Goal: Task Accomplishment & Management: Complete application form

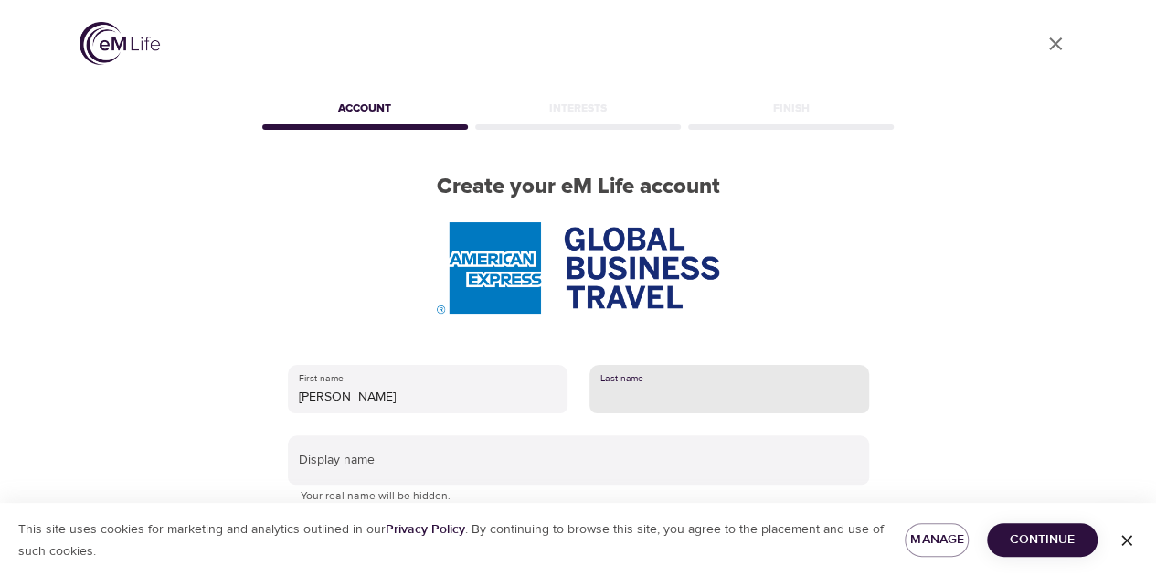
type input "[PERSON_NAME]"
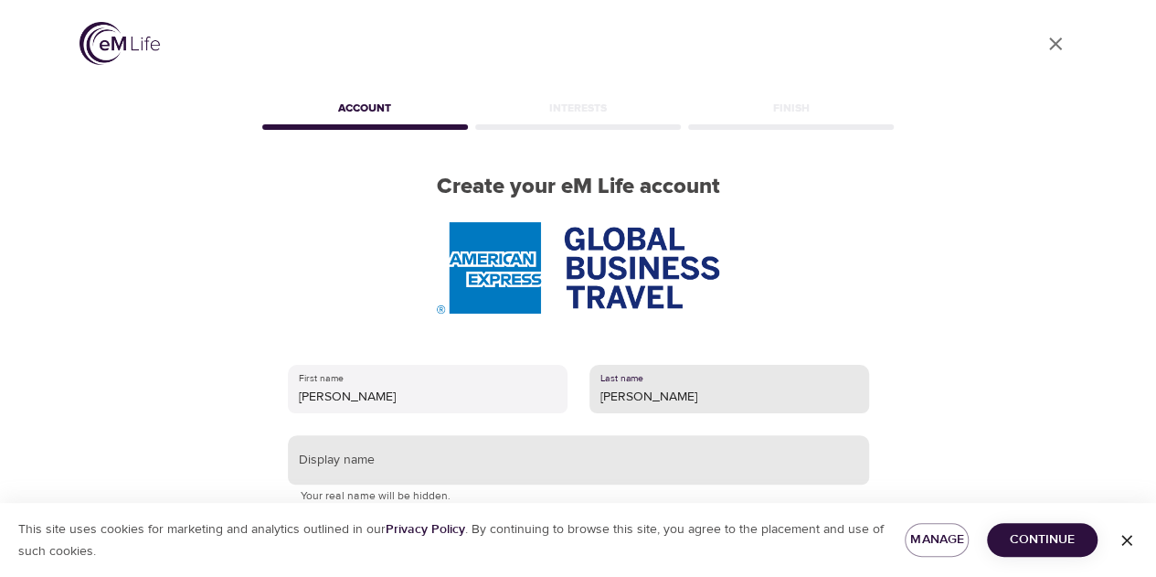
click at [543, 464] on input "text" at bounding box center [578, 459] width 581 height 49
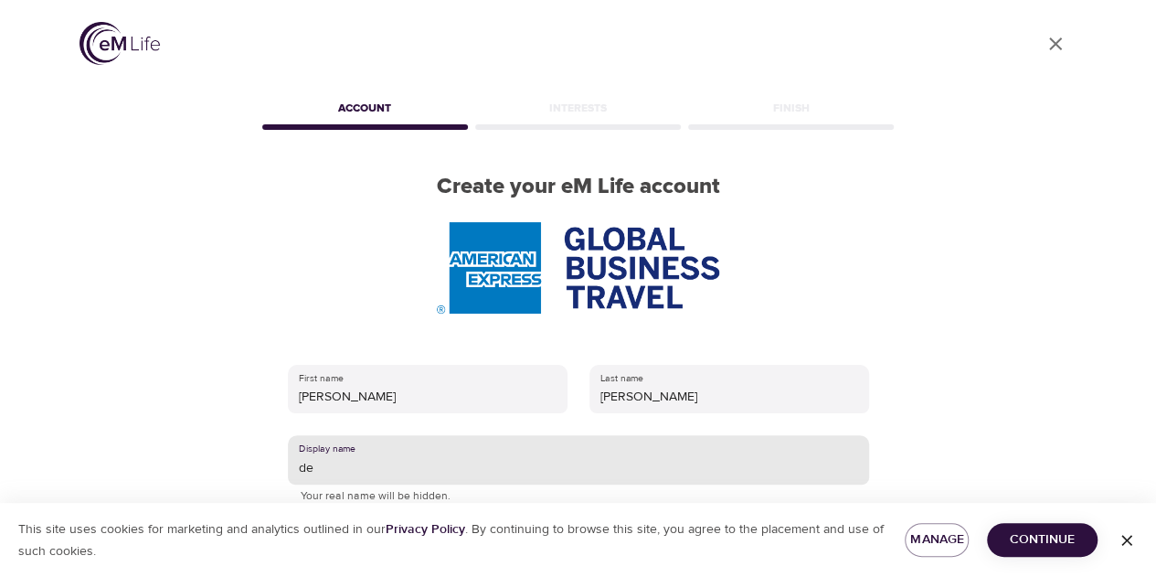
type input "d"
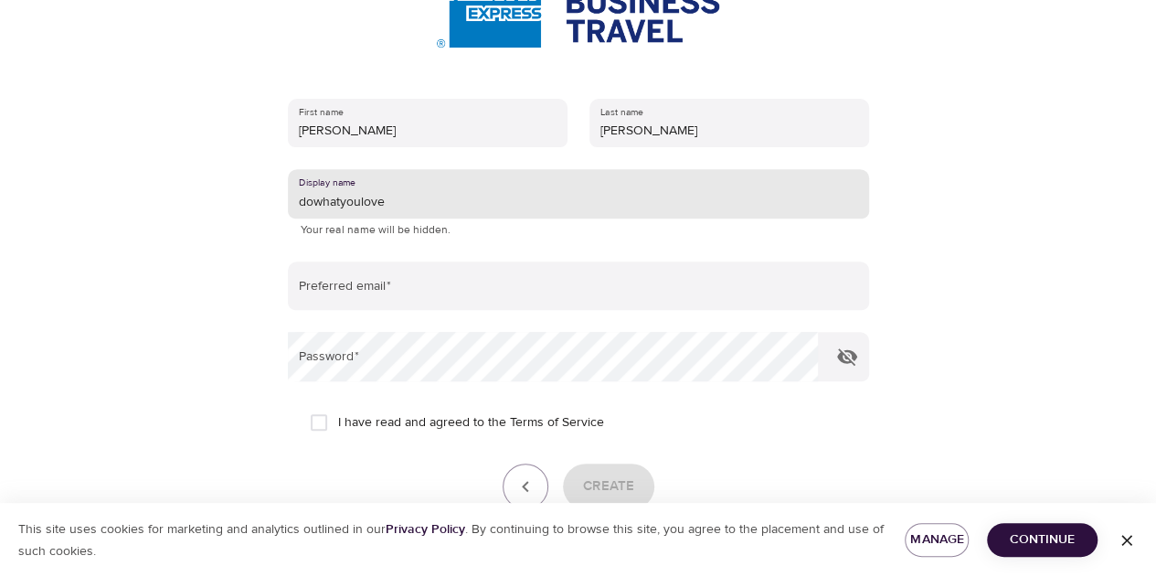
scroll to position [274, 0]
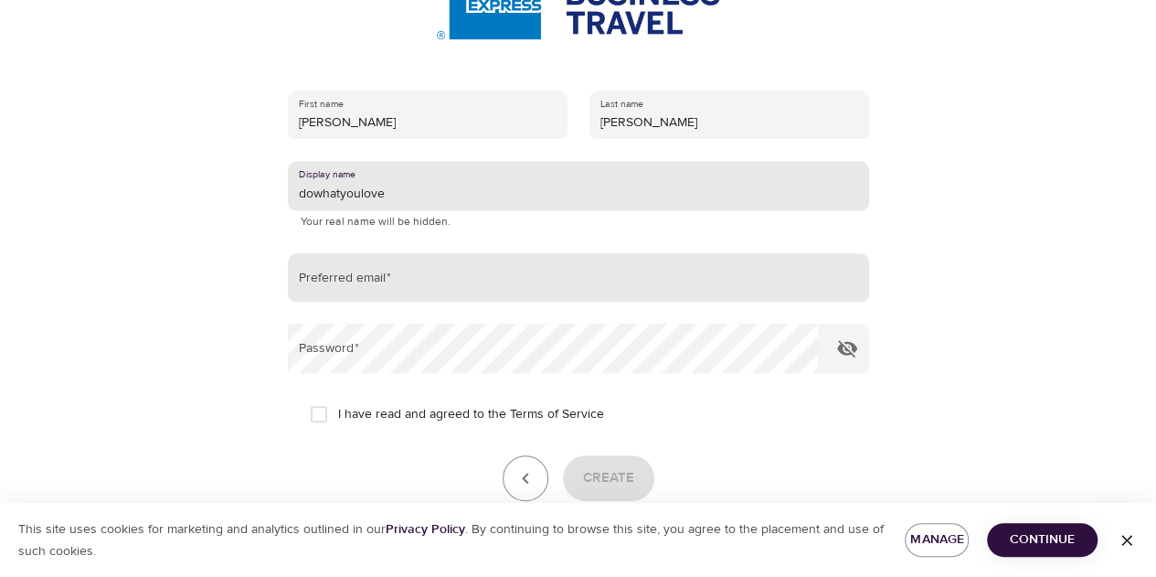
type input "dowhatyoulove"
click at [445, 282] on input "email" at bounding box center [578, 277] width 581 height 49
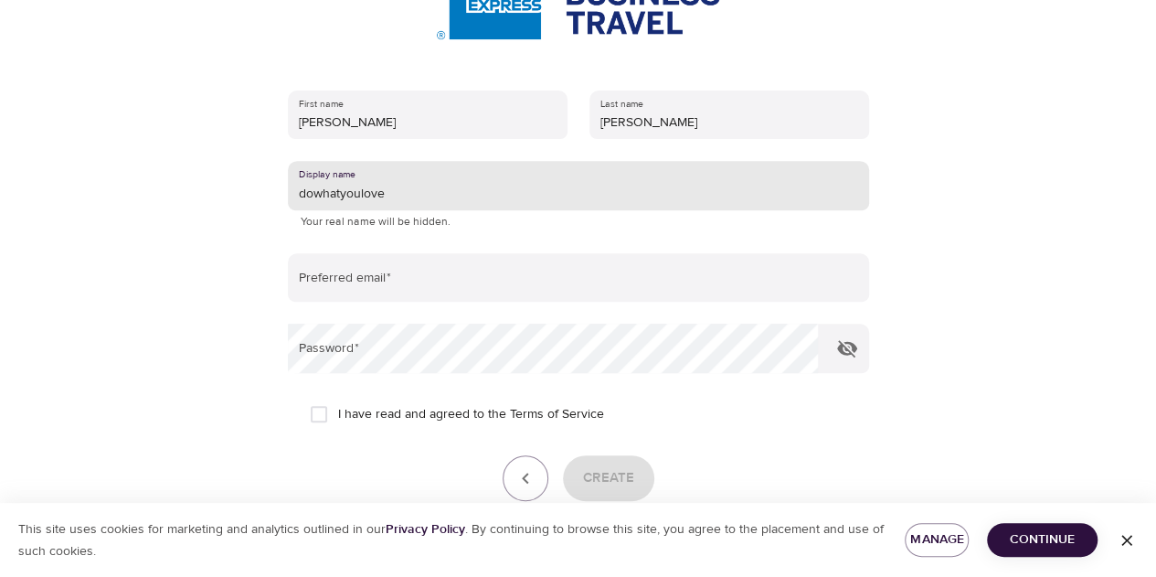
click at [431, 188] on input "dowhatyoulove" at bounding box center [578, 185] width 581 height 49
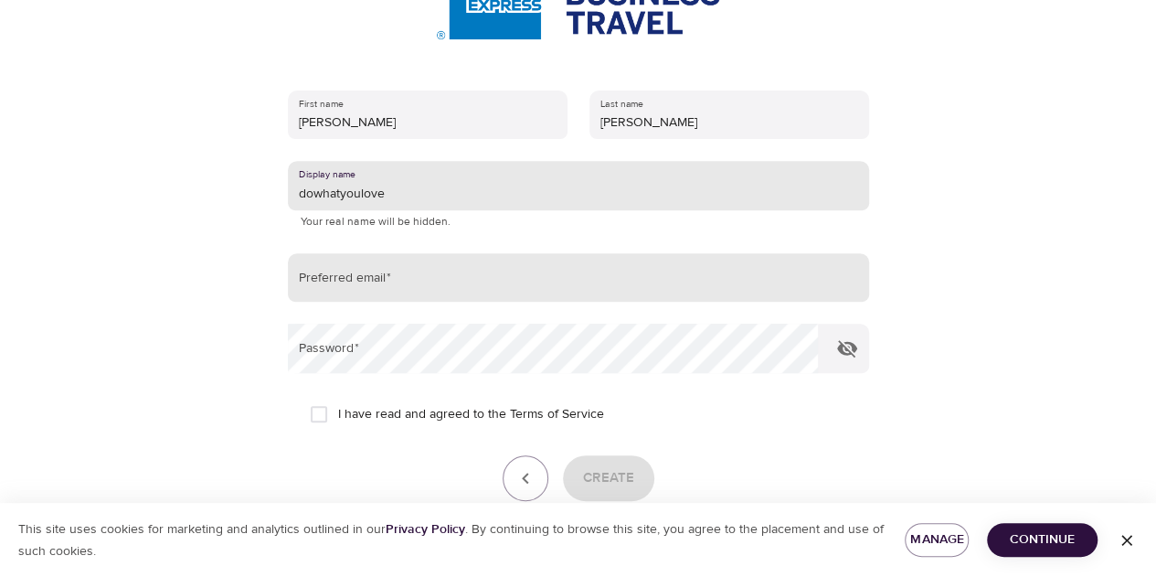
click at [401, 290] on input "email" at bounding box center [578, 277] width 581 height 49
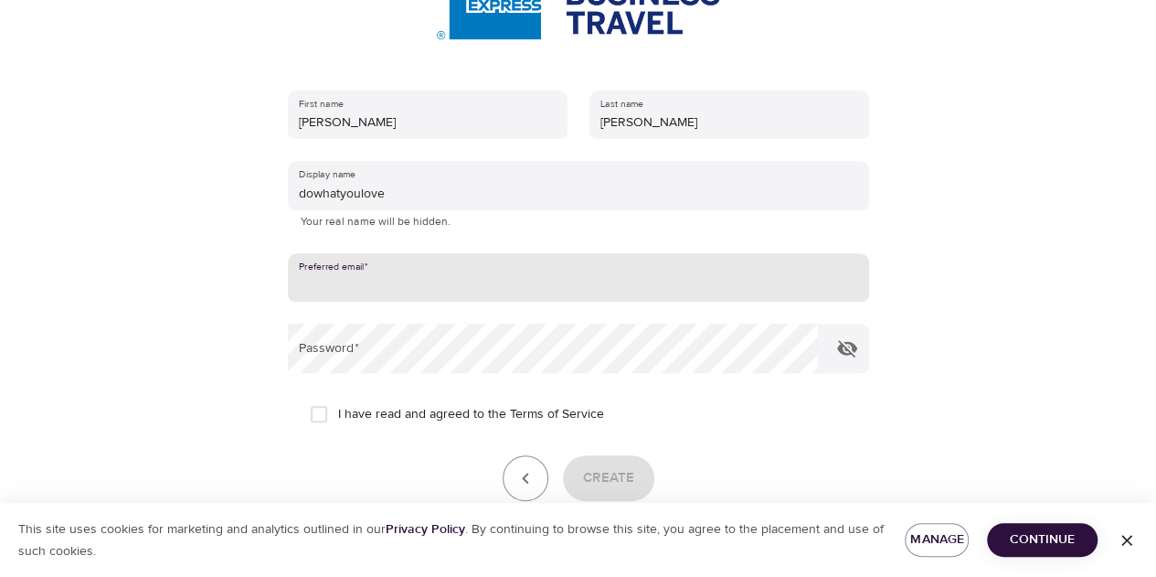
type input "[PERSON_NAME][EMAIL_ADDRESS][PERSON_NAME][DOMAIN_NAME]"
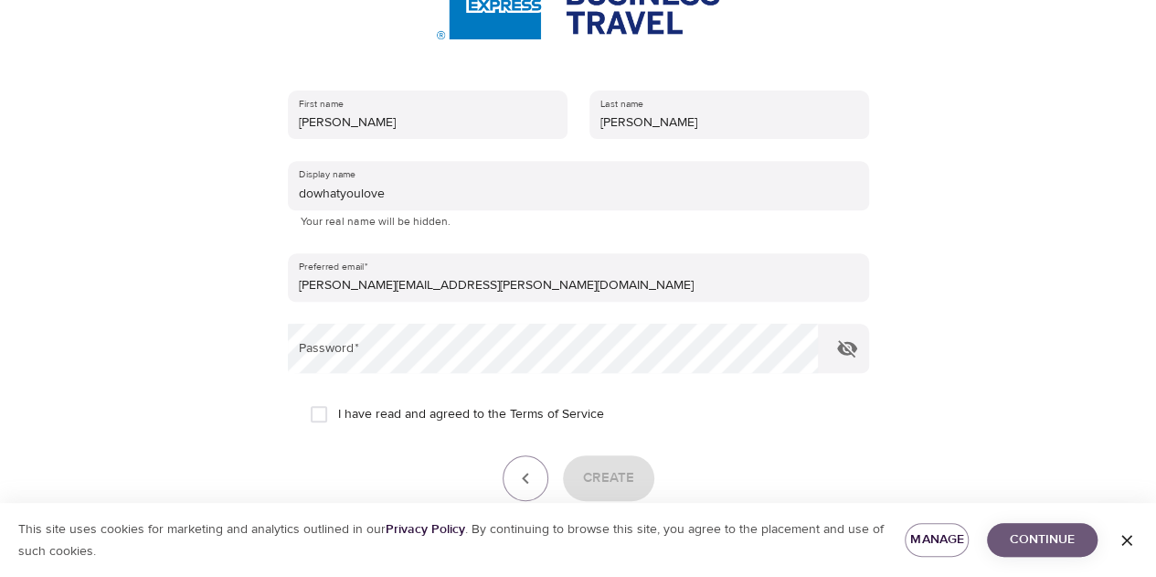
click at [1055, 549] on span "Continue" at bounding box center [1042, 539] width 81 height 23
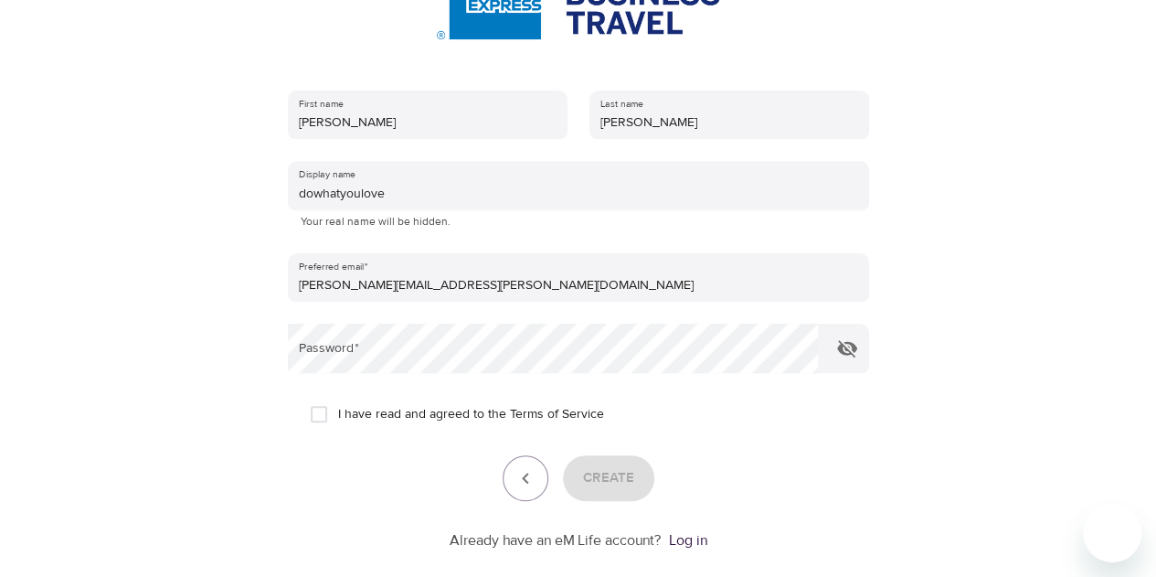
scroll to position [366, 0]
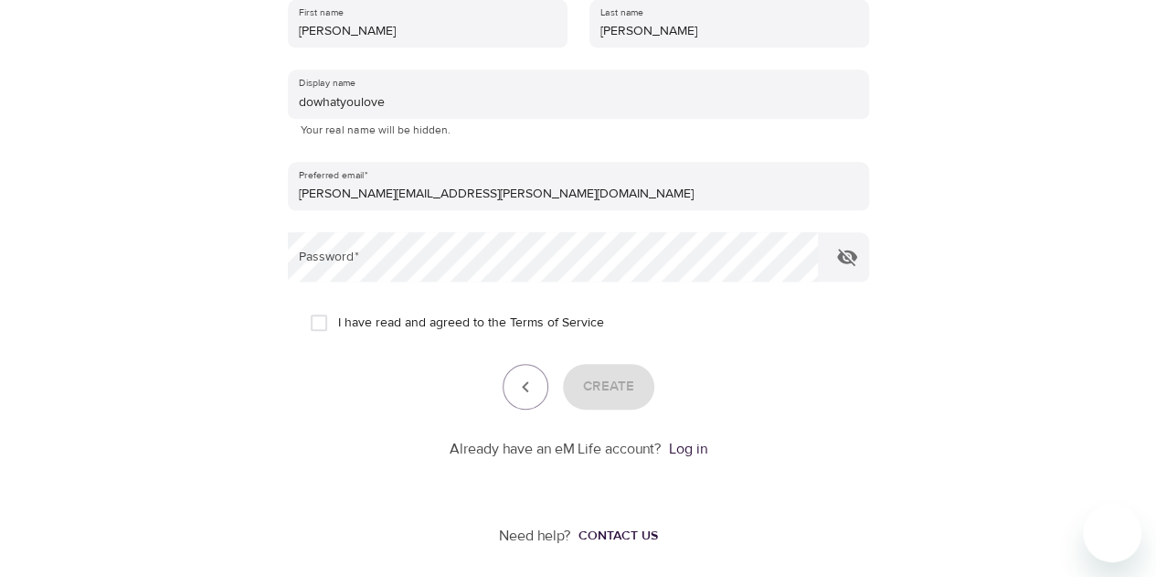
click at [311, 325] on input "I have read and agreed to the Terms of Service" at bounding box center [319, 323] width 38 height 38
checkbox input "true"
click at [611, 386] on span "Create" at bounding box center [608, 387] width 51 height 24
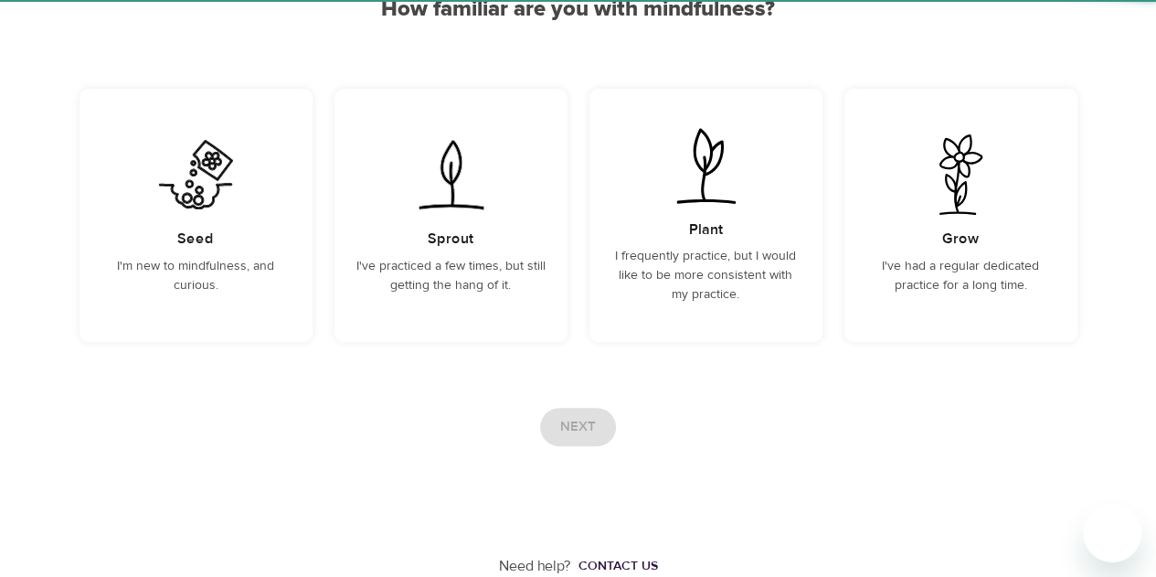
scroll to position [198, 0]
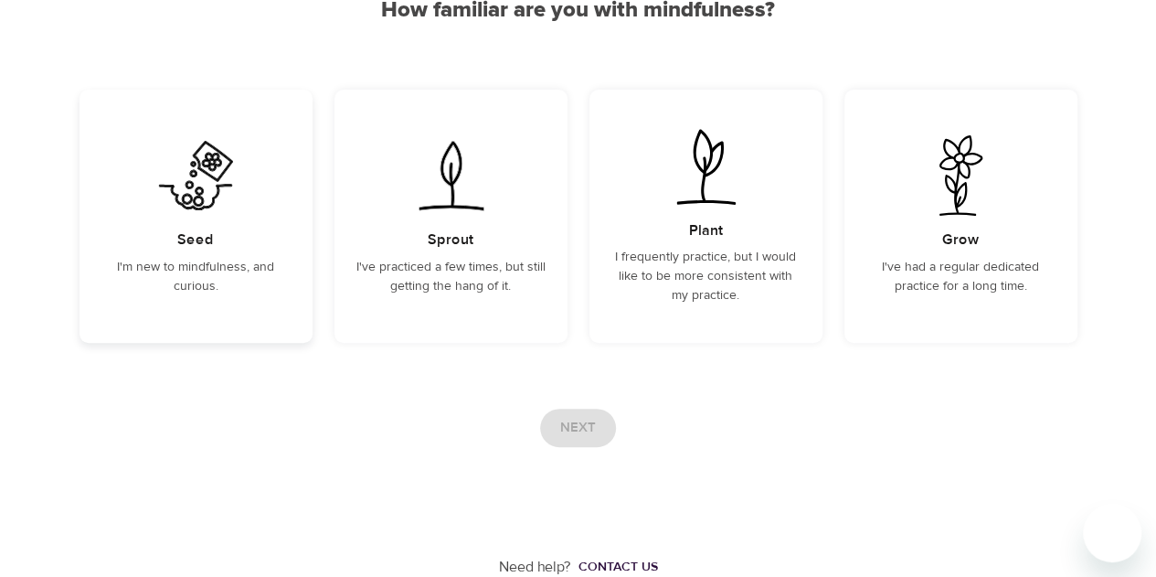
click at [176, 296] on div "Seed I'm new to mindfulness, and curious." at bounding box center [196, 216] width 233 height 253
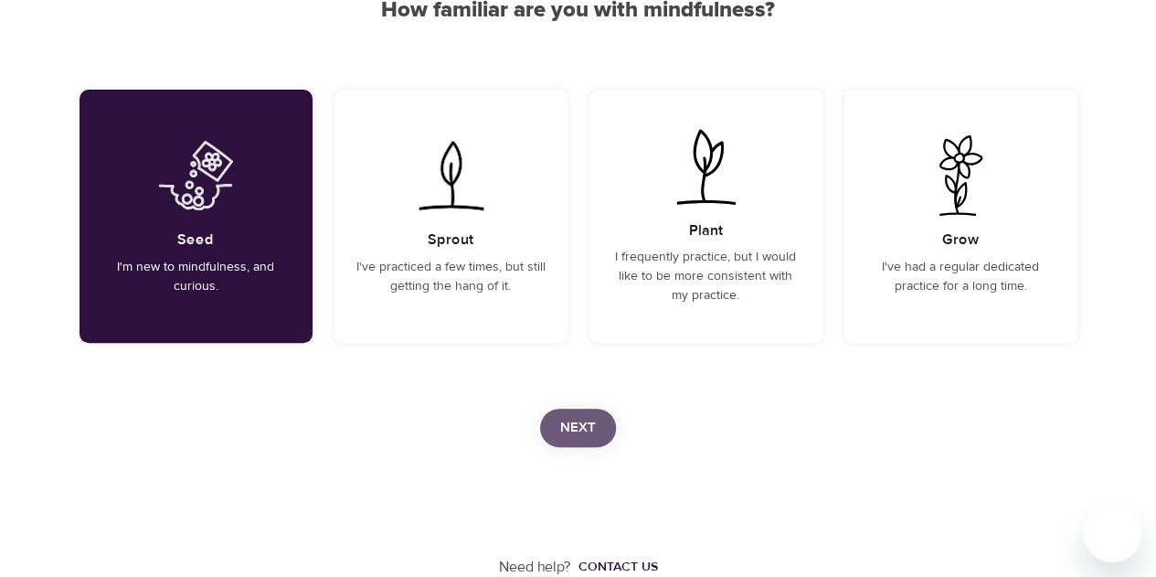
click at [572, 418] on span "Next" at bounding box center [578, 428] width 36 height 24
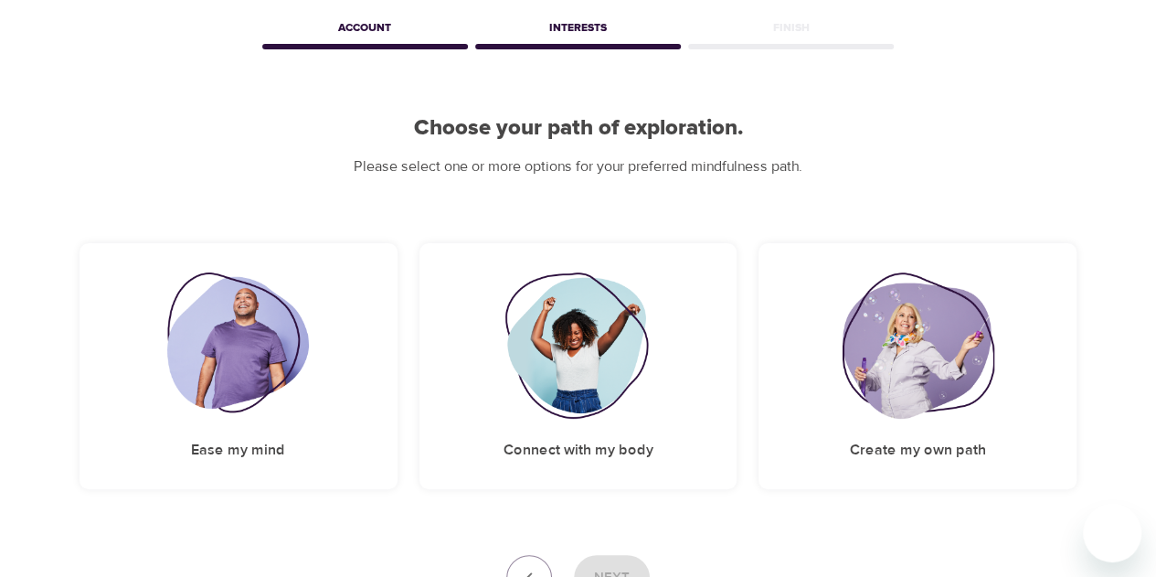
scroll to position [227, 0]
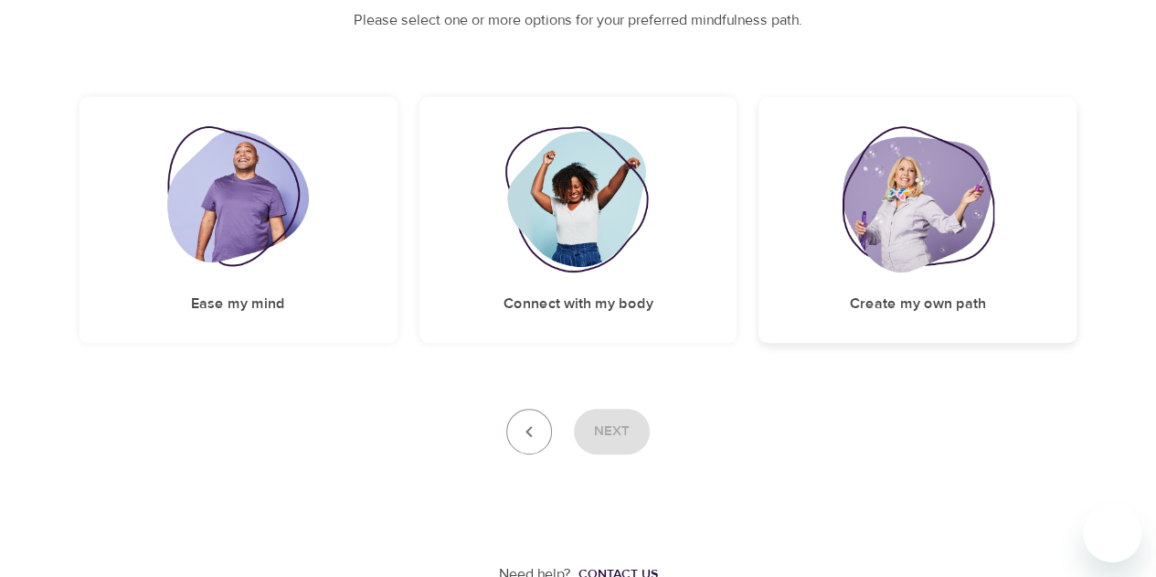
click at [954, 307] on h5 "Create my own path" at bounding box center [918, 303] width 136 height 19
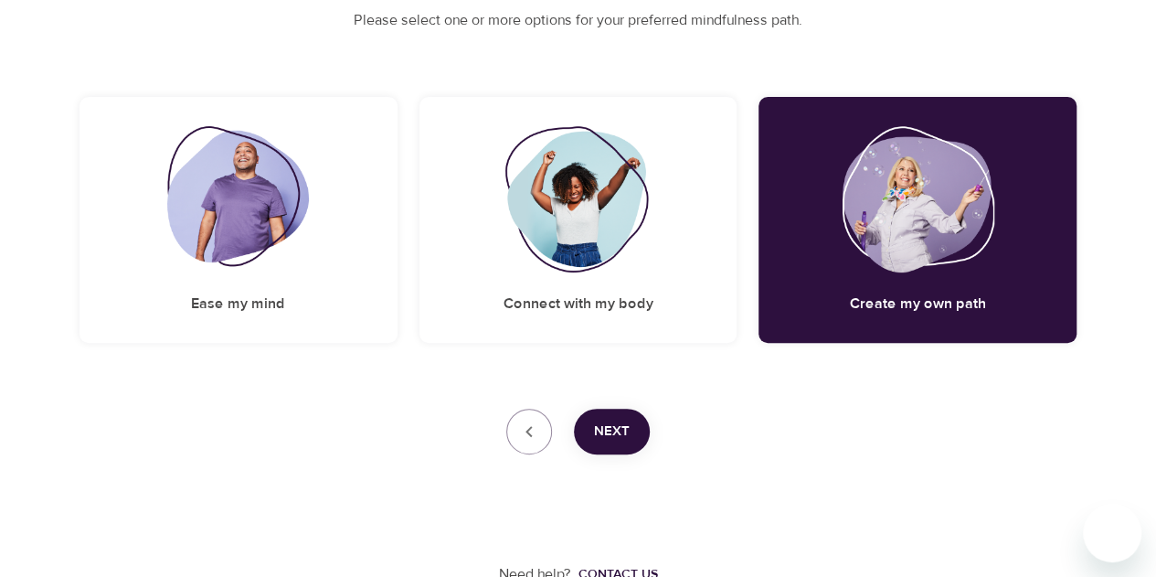
click at [623, 424] on span "Next" at bounding box center [612, 432] width 36 height 24
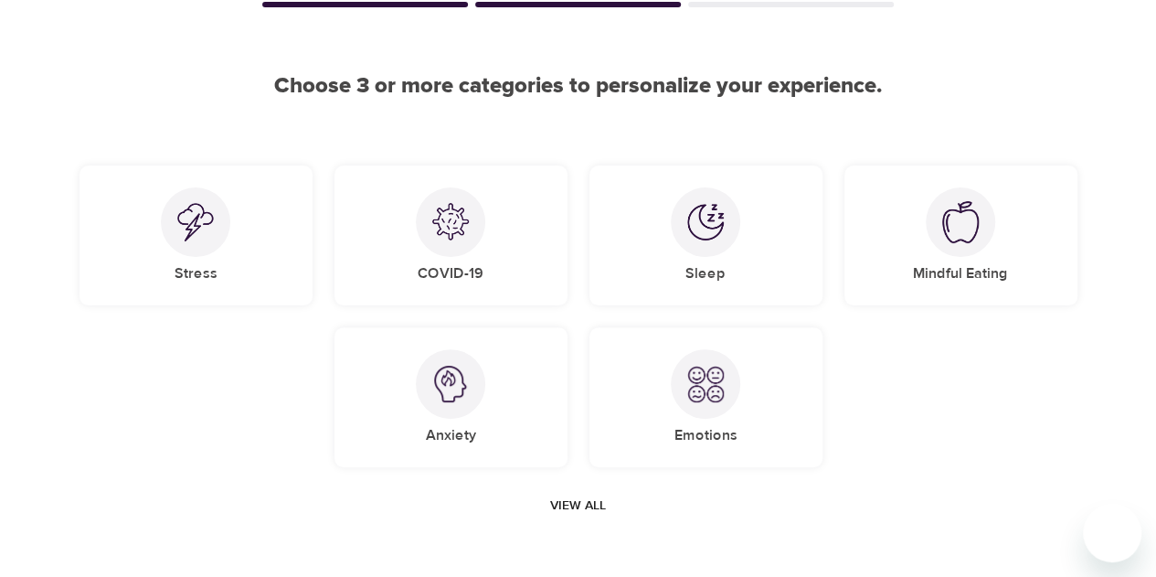
scroll to position [121, 0]
click at [979, 242] on div at bounding box center [960, 223] width 69 height 69
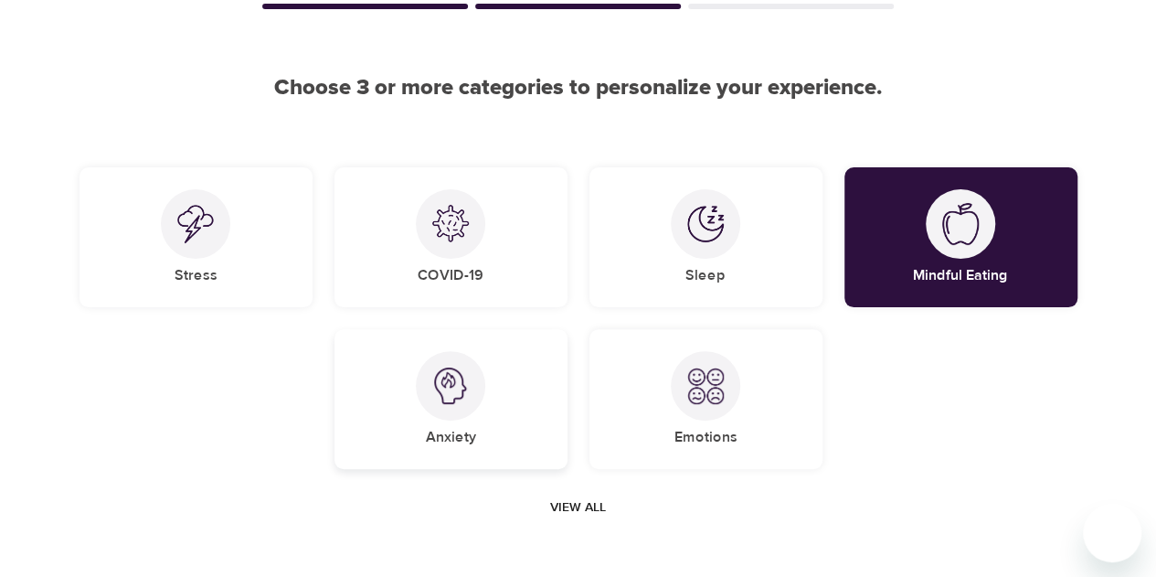
click at [430, 403] on div at bounding box center [450, 385] width 69 height 69
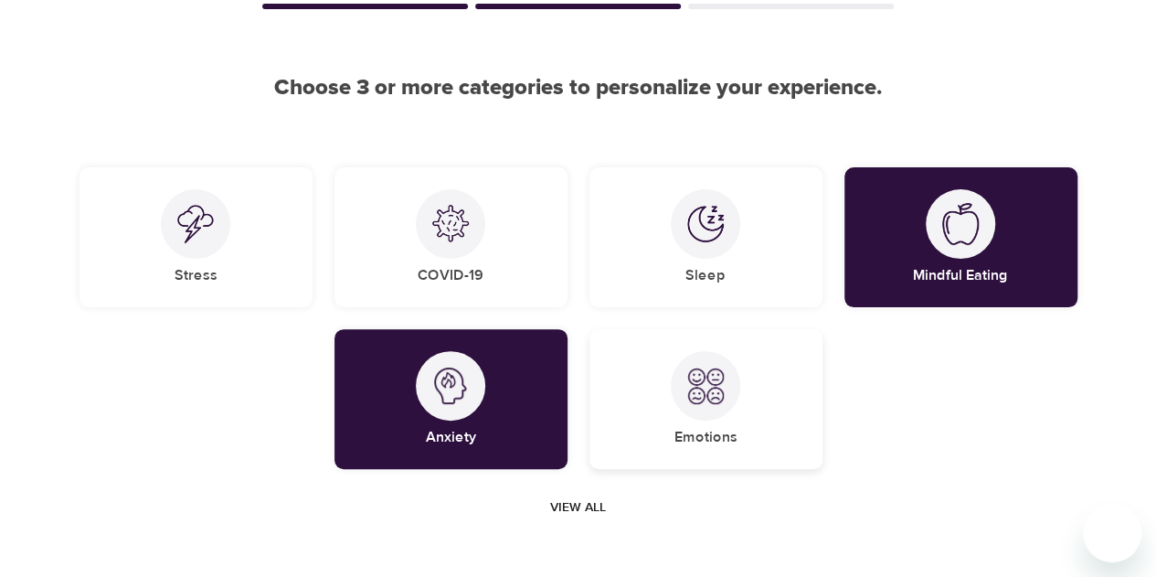
click at [659, 410] on div "Emotions" at bounding box center [706, 399] width 233 height 140
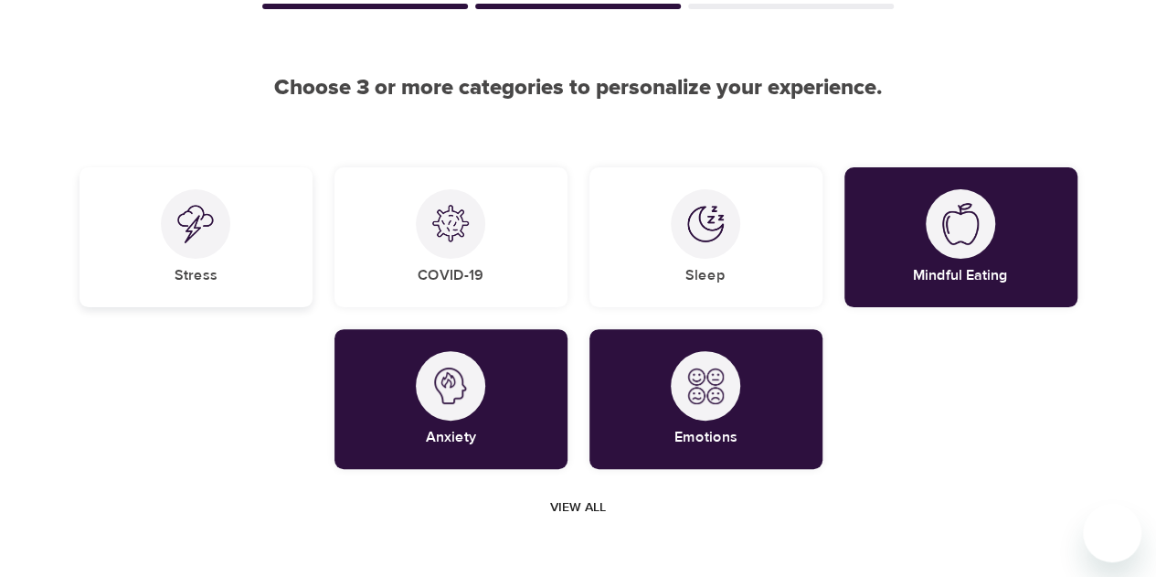
click at [231, 224] on div "Stress" at bounding box center [196, 237] width 233 height 140
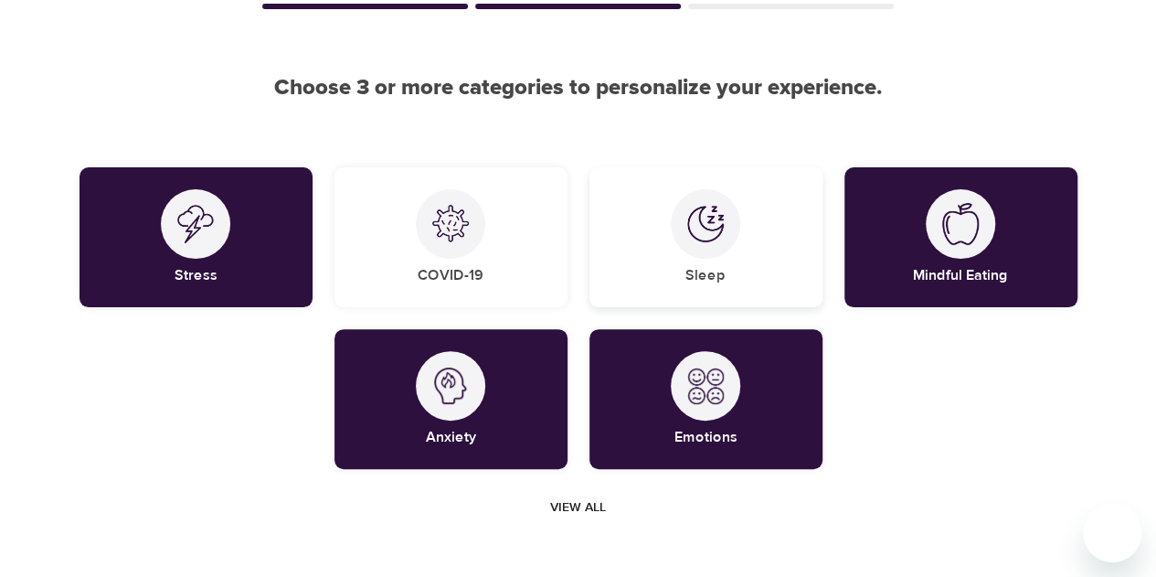
click at [700, 269] on h5 "Sleep" at bounding box center [706, 275] width 40 height 19
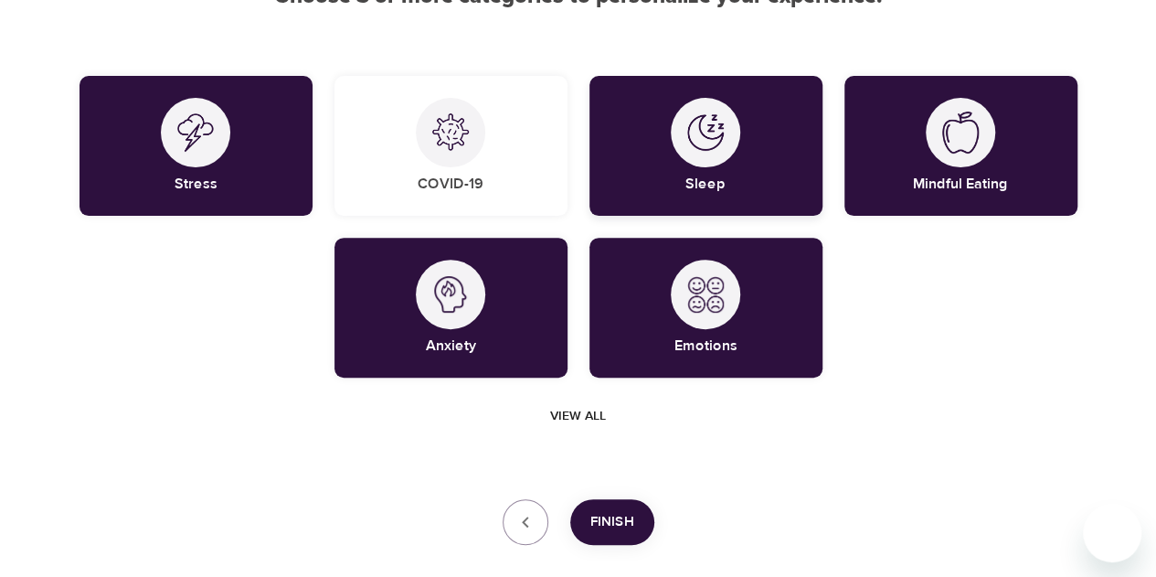
scroll to position [304, 0]
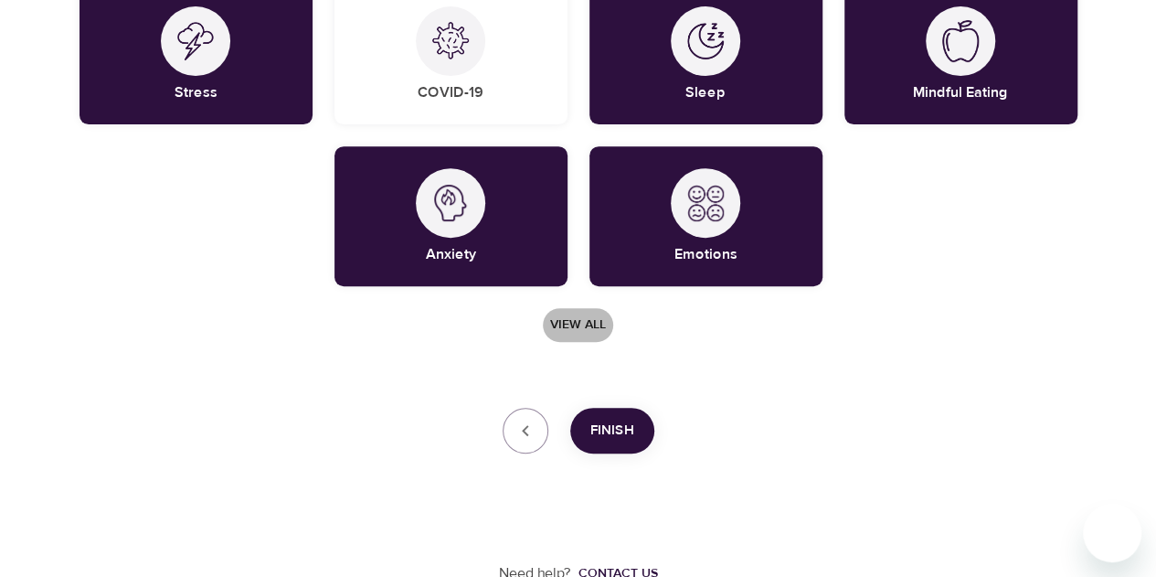
click at [565, 336] on button "View all" at bounding box center [578, 325] width 70 height 34
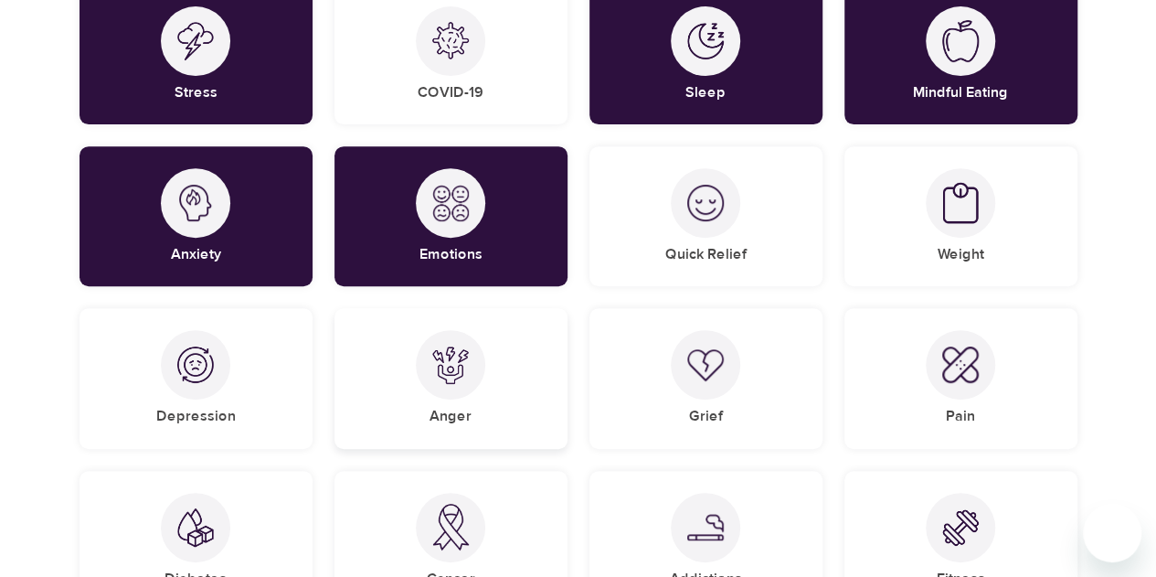
click at [413, 389] on div "Anger" at bounding box center [451, 378] width 233 height 140
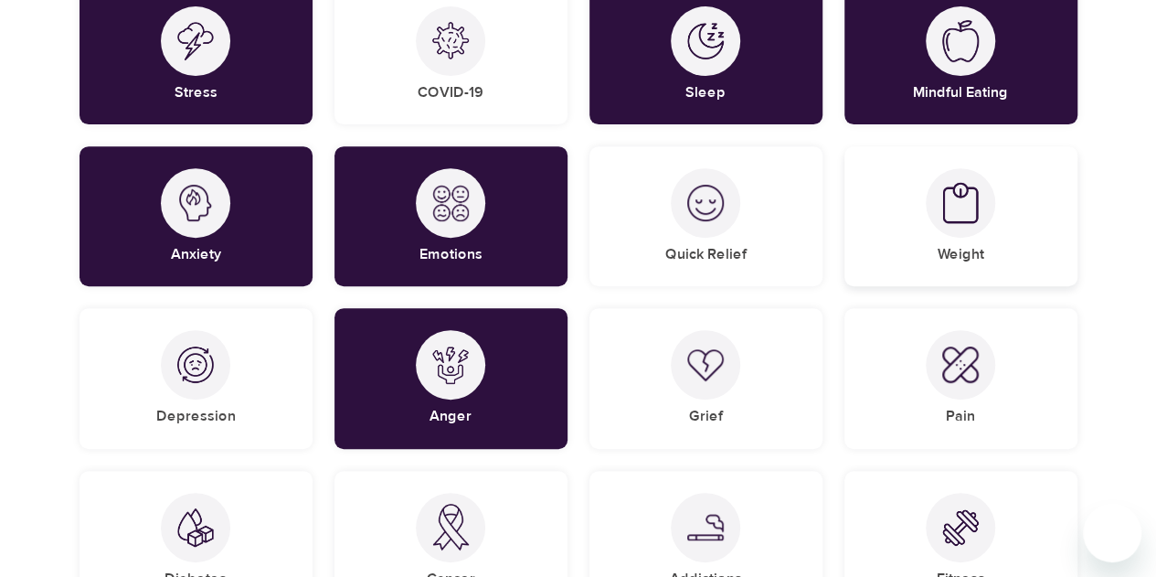
click at [1007, 234] on div "Weight" at bounding box center [961, 216] width 233 height 140
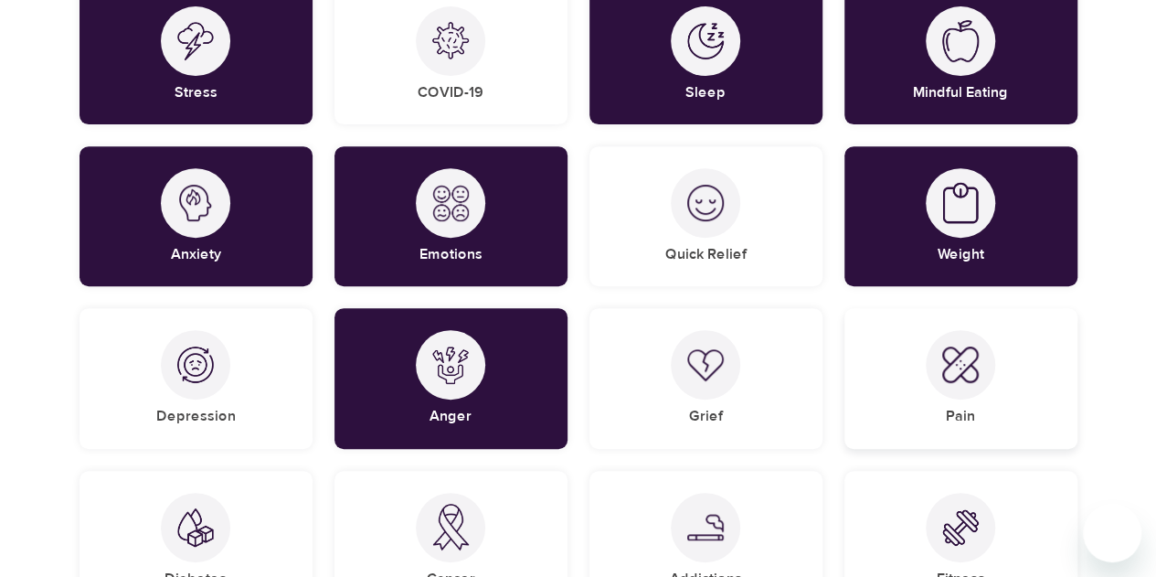
click at [956, 385] on div at bounding box center [960, 364] width 69 height 69
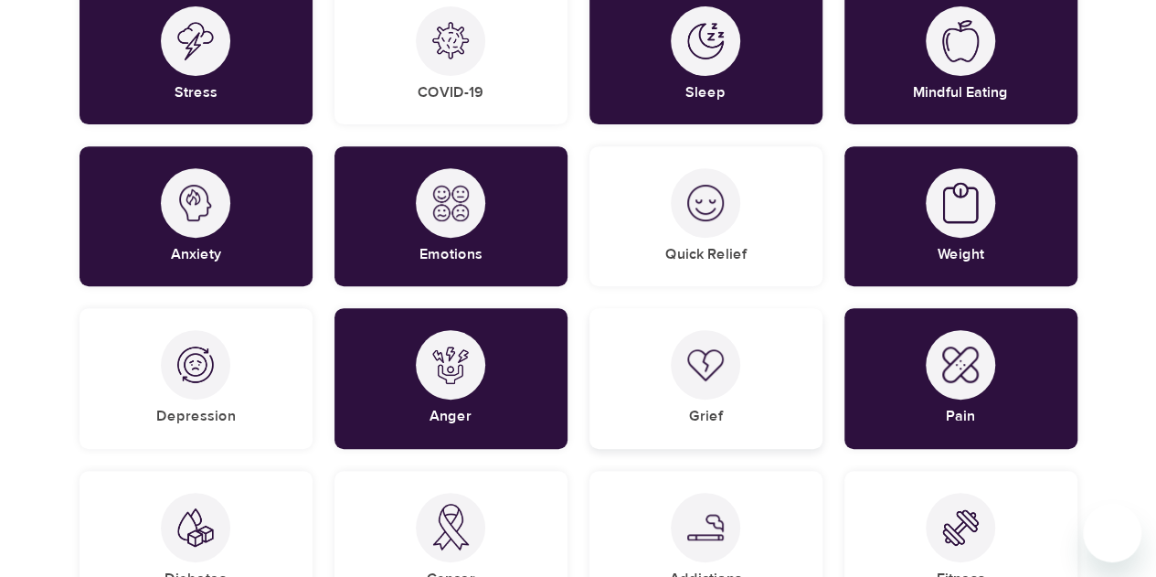
click at [770, 392] on div "Grief" at bounding box center [706, 378] width 233 height 140
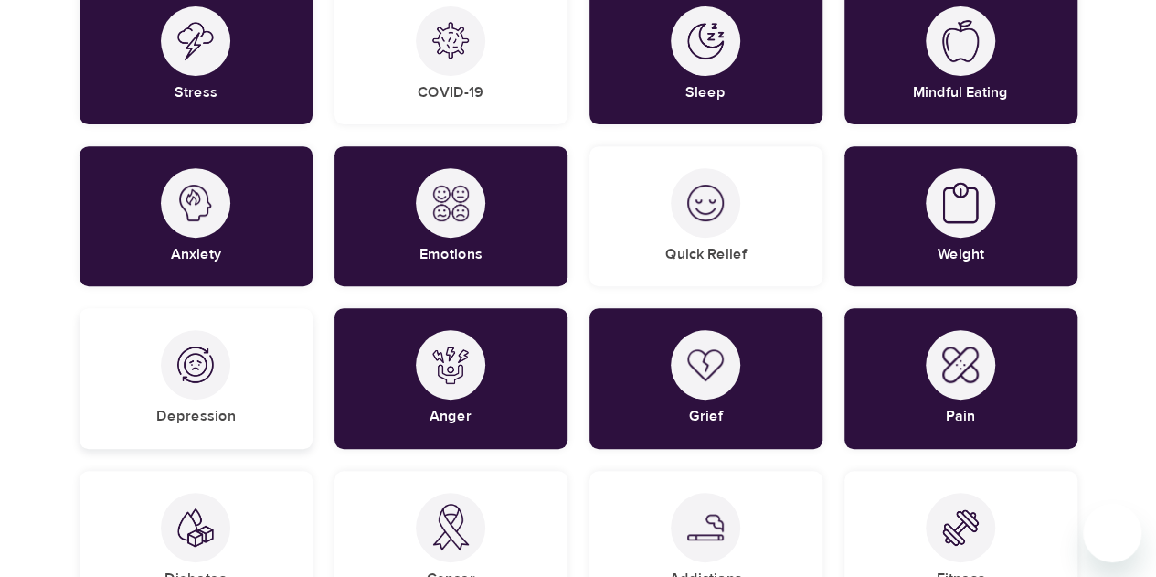
click at [212, 356] on img at bounding box center [195, 364] width 37 height 37
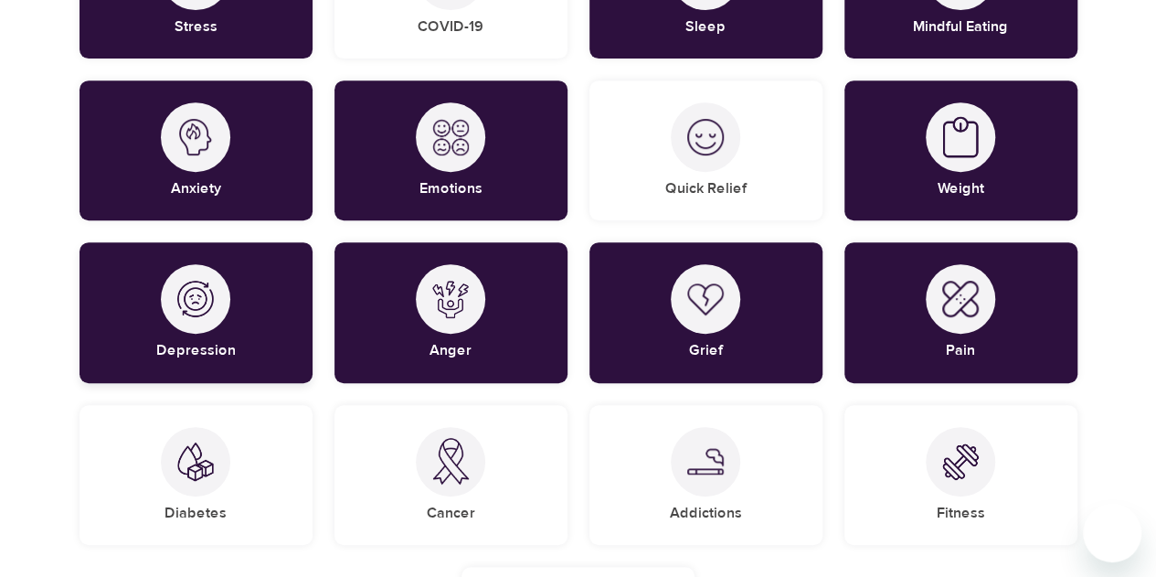
scroll to position [395, 0]
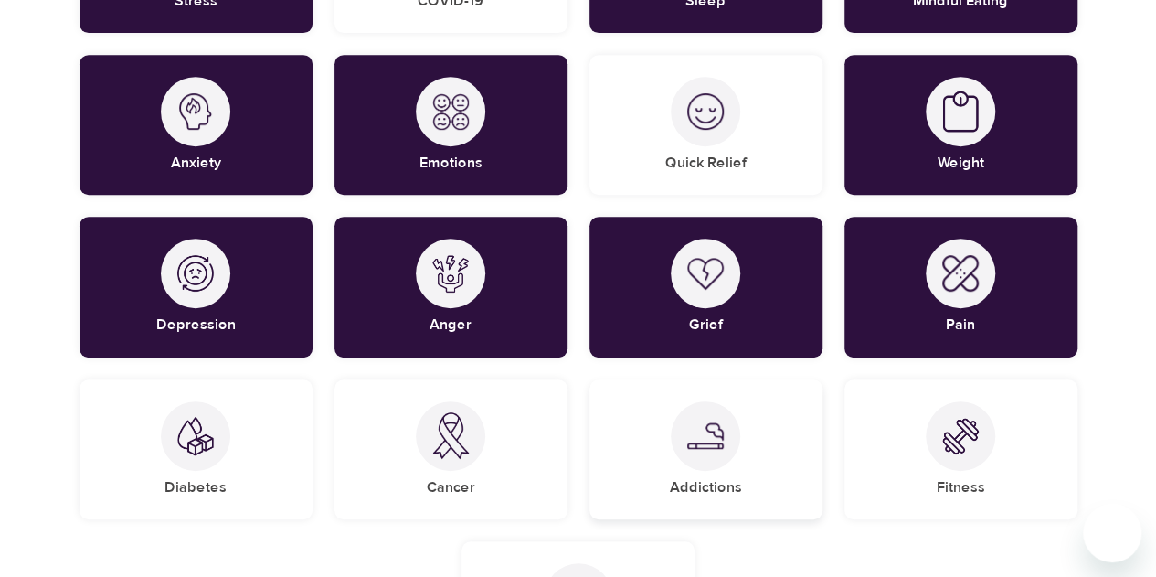
click at [752, 458] on div "Addictions" at bounding box center [706, 449] width 233 height 140
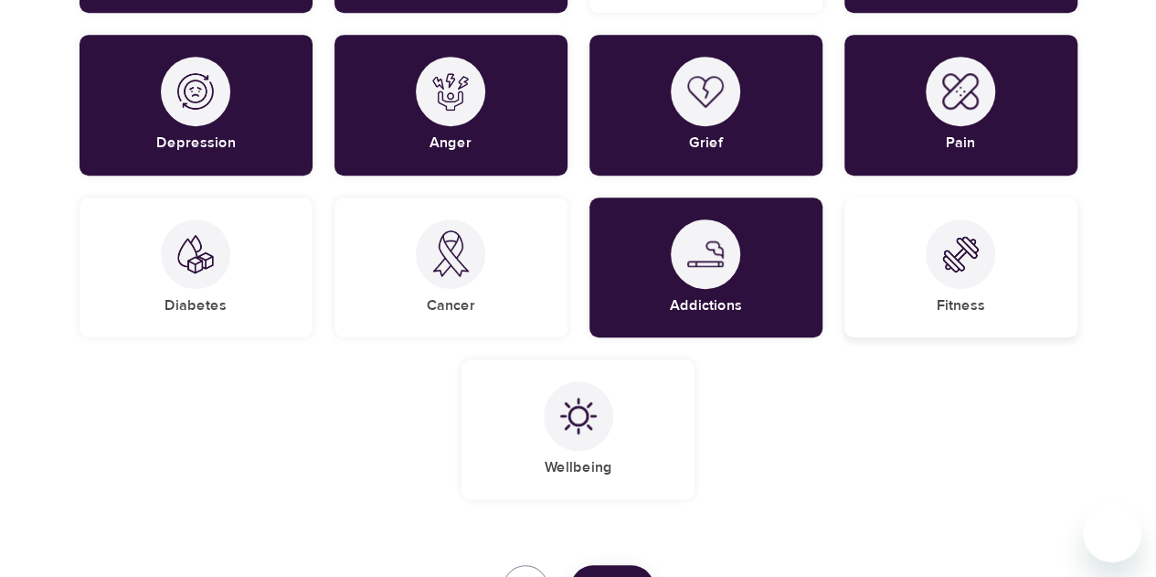
scroll to position [578, 0]
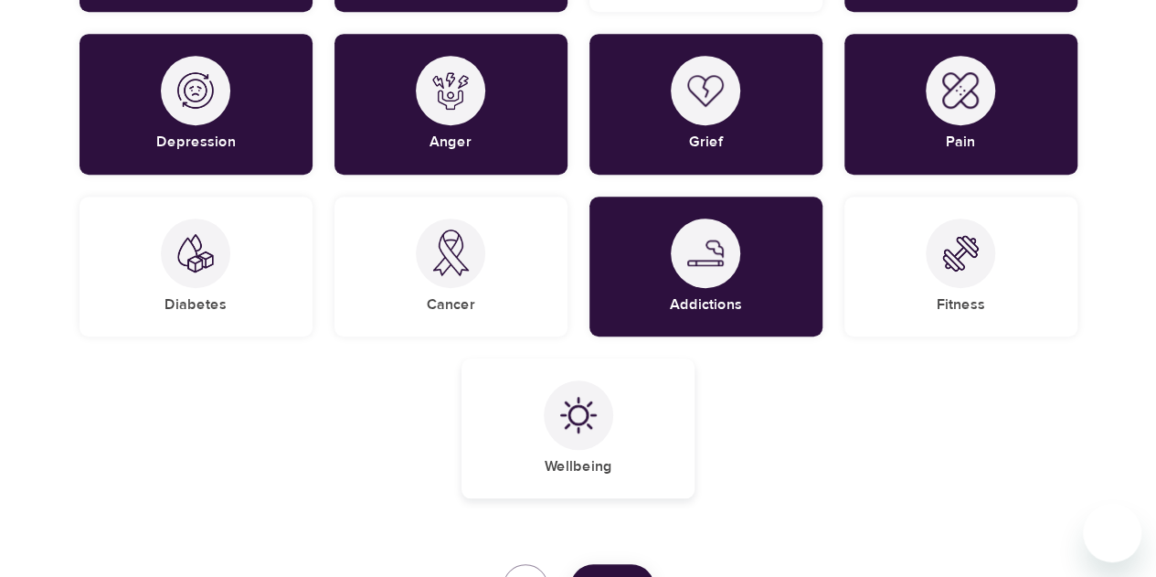
click at [571, 436] on div at bounding box center [578, 414] width 69 height 69
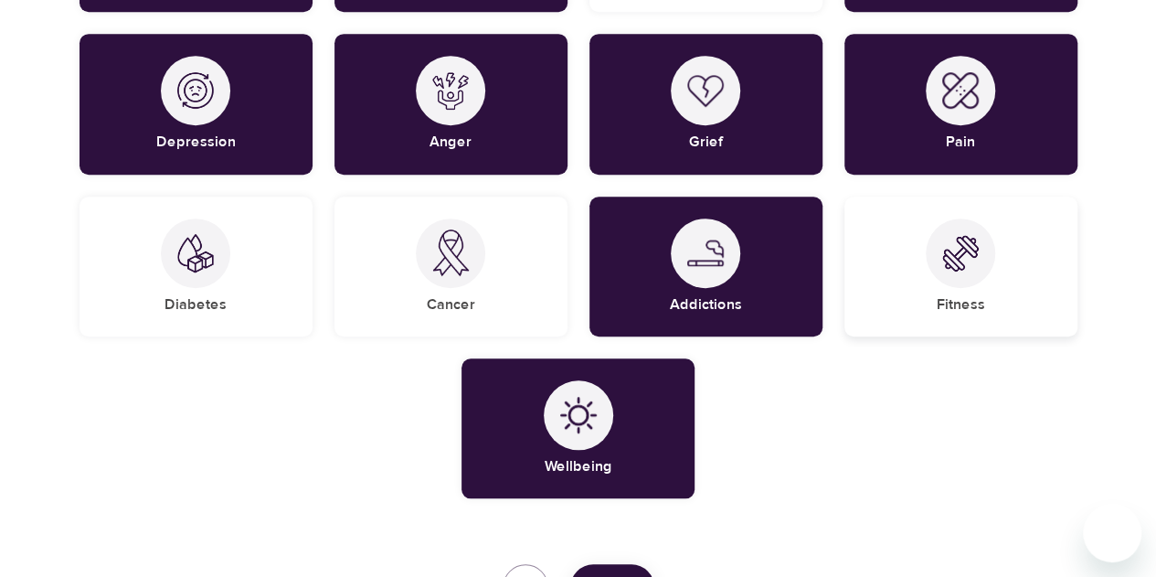
click at [927, 309] on div "Fitness" at bounding box center [961, 267] width 233 height 140
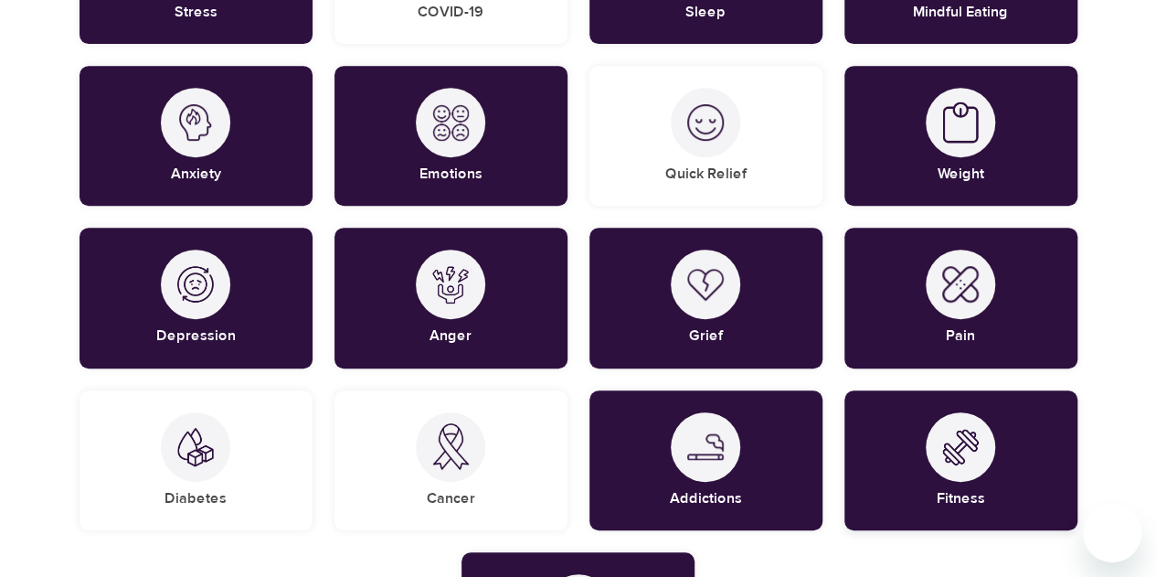
scroll to position [304, 0]
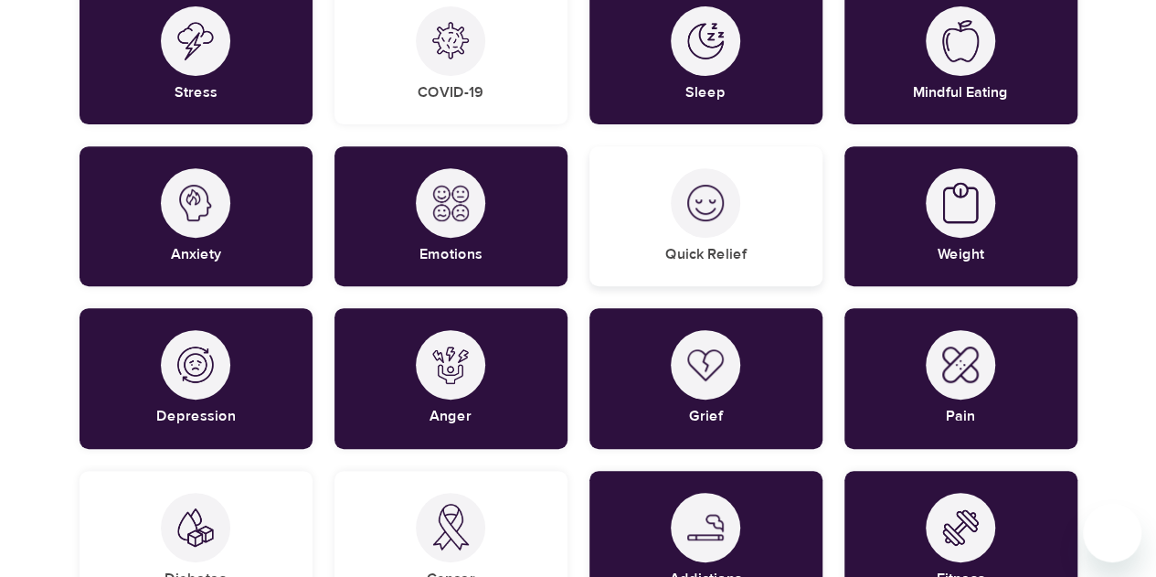
click at [761, 246] on div "Quick Relief" at bounding box center [706, 216] width 233 height 140
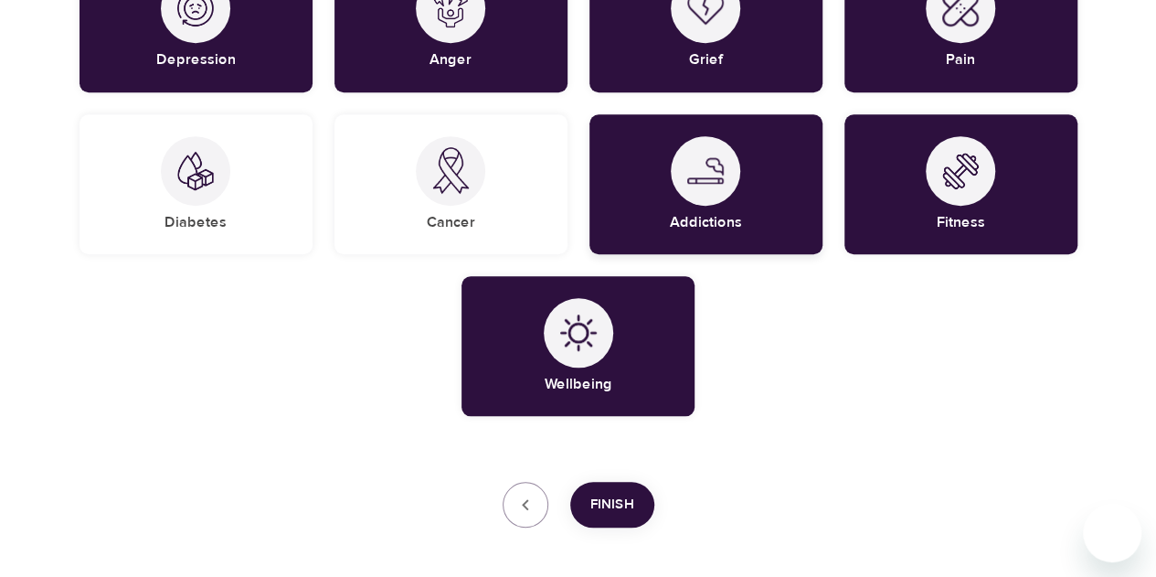
scroll to position [741, 0]
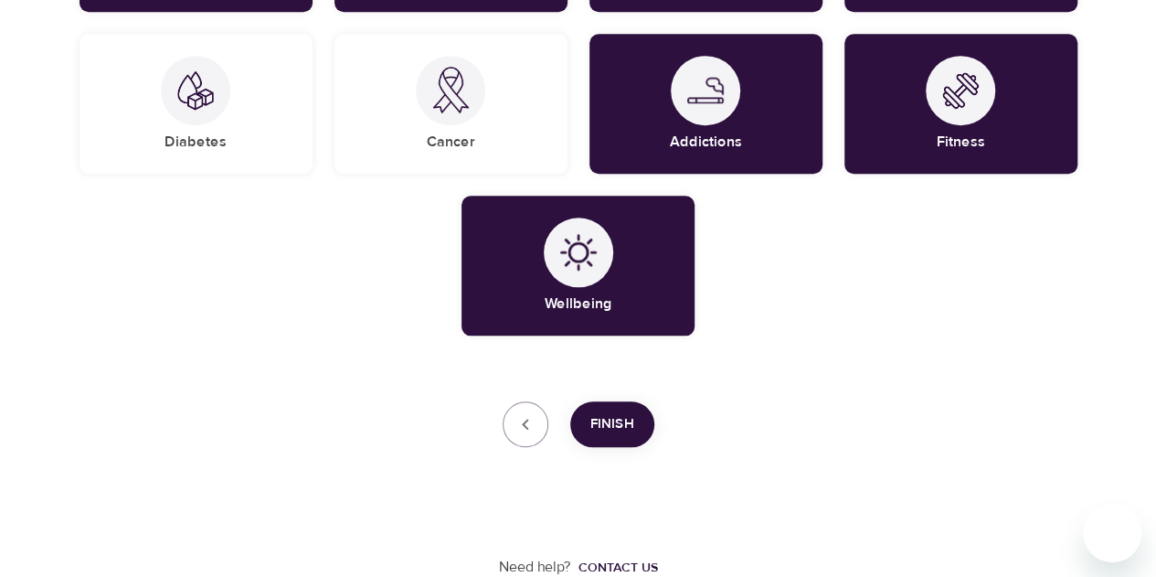
click at [611, 434] on span "Finish" at bounding box center [613, 424] width 44 height 24
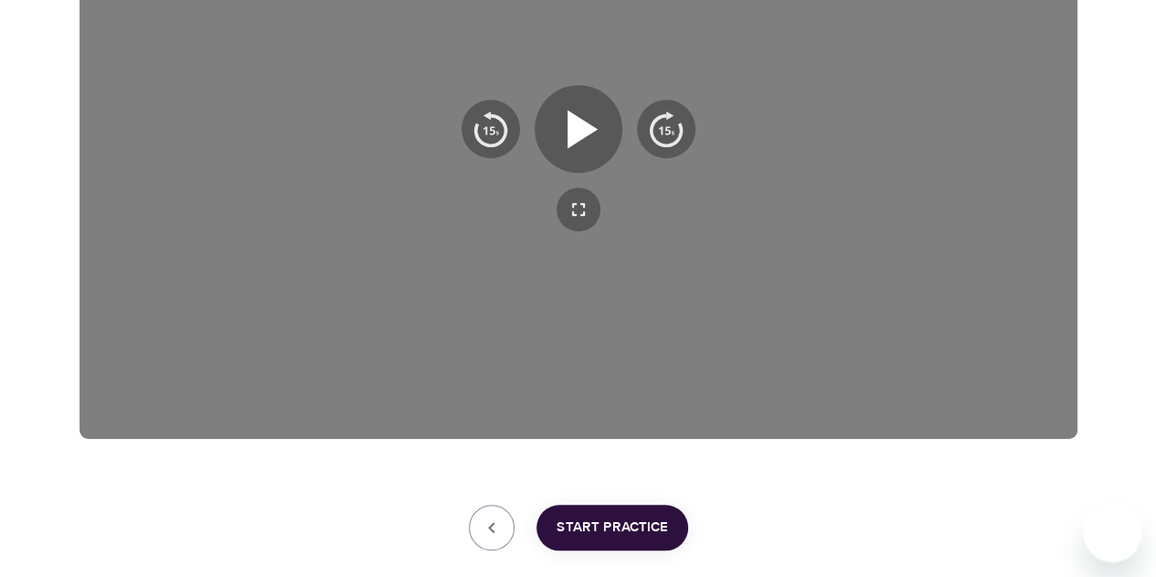
scroll to position [274, 0]
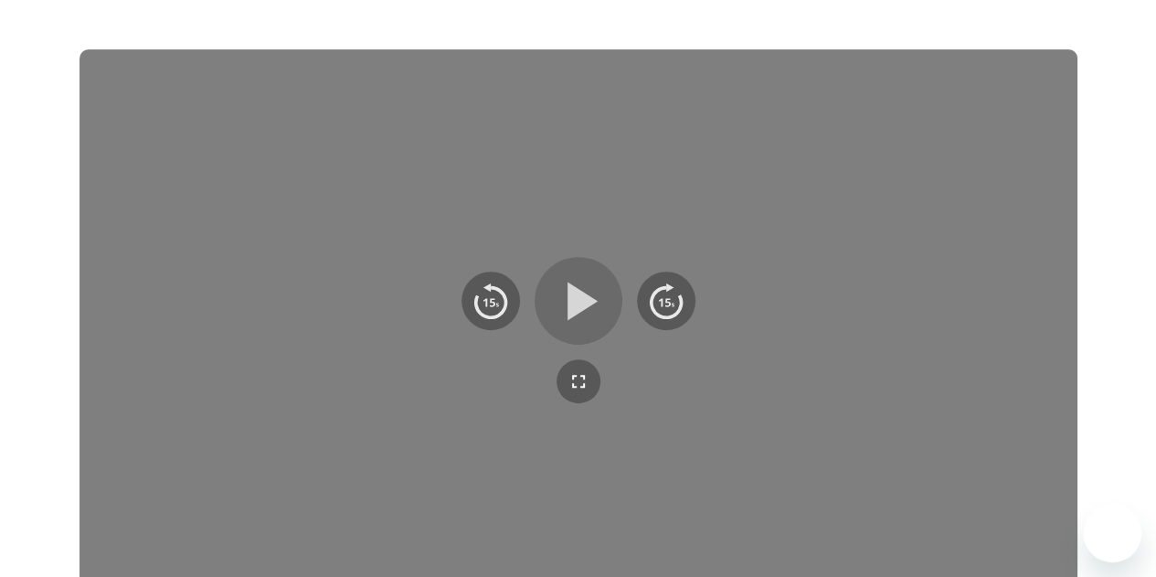
click at [593, 286] on icon "button" at bounding box center [579, 301] width 66 height 66
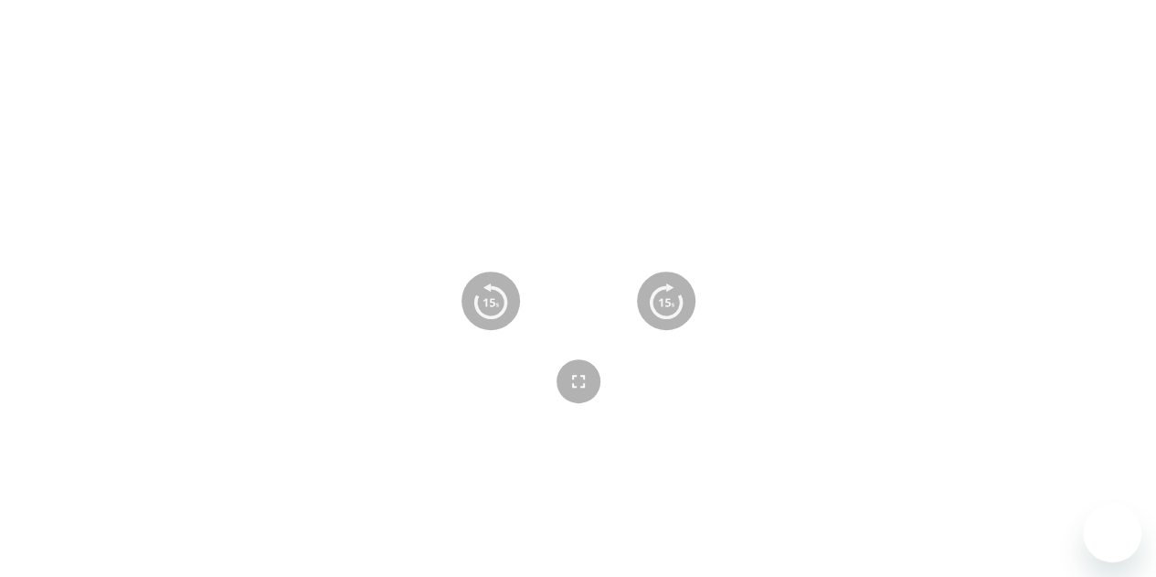
click at [576, 293] on icon "button" at bounding box center [579, 301] width 66 height 66
